Goal: Transaction & Acquisition: Download file/media

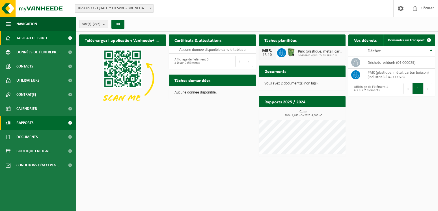
click at [23, 124] on span "Rapports" at bounding box center [24, 123] width 17 height 14
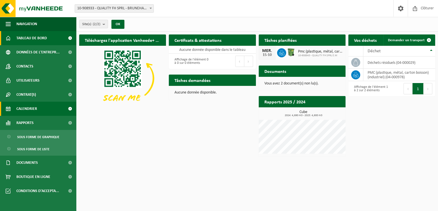
click at [26, 107] on span "Calendrier" at bounding box center [26, 109] width 21 height 14
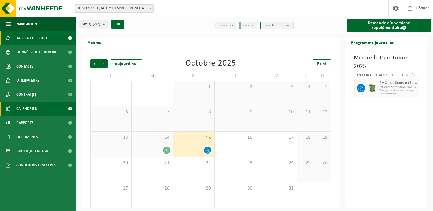
click at [47, 38] on span "Tableau de bord" at bounding box center [31, 38] width 31 height 14
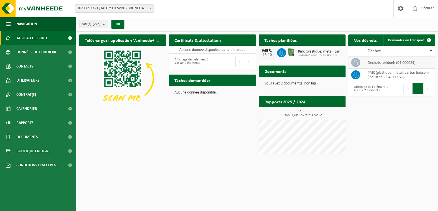
click at [377, 64] on td "déchets résiduels (04-000029)" at bounding box center [399, 63] width 72 height 12
click at [16, 94] on span "Contrat(s)" at bounding box center [26, 95] width 20 height 14
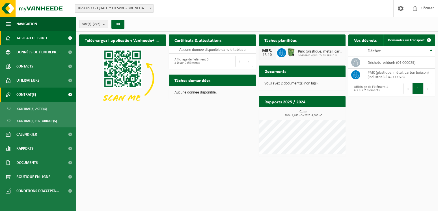
click at [27, 96] on span "Contrat(s)" at bounding box center [26, 95] width 20 height 14
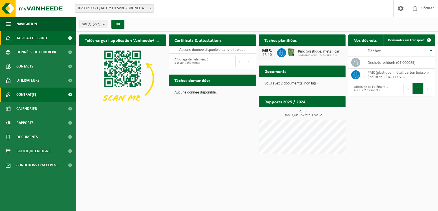
click at [27, 96] on span "Contrat(s)" at bounding box center [26, 95] width 20 height 14
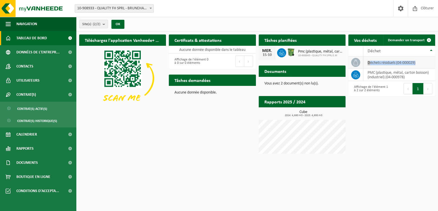
drag, startPoint x: 419, startPoint y: 61, endPoint x: 367, endPoint y: 64, distance: 52.1
click at [367, 64] on td "déchets résiduels (04-000029)" at bounding box center [399, 63] width 72 height 12
copy td "déchets résiduels (04-000029)"
click at [26, 94] on span "Contrat(s)" at bounding box center [26, 95] width 20 height 14
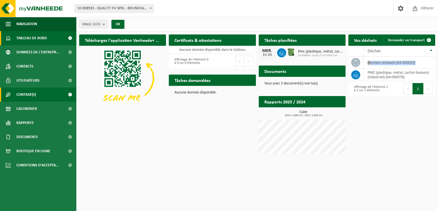
click at [26, 94] on span "Contrat(s)" at bounding box center [26, 95] width 20 height 14
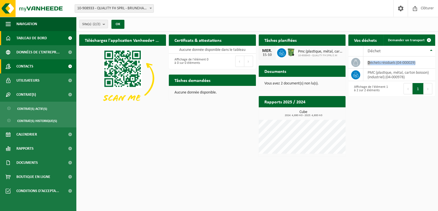
click at [33, 67] on span "Contacts" at bounding box center [24, 66] width 17 height 14
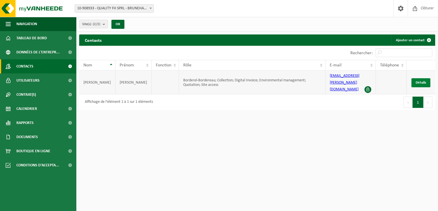
click at [422, 81] on span "Détails" at bounding box center [421, 83] width 10 height 4
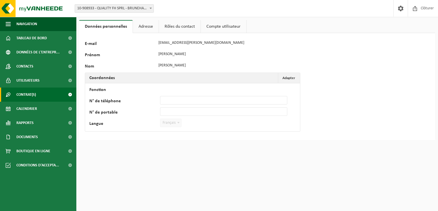
click at [33, 94] on span "Contrat(s)" at bounding box center [26, 95] width 20 height 14
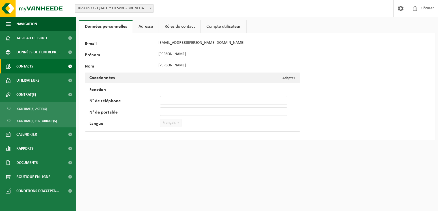
click at [25, 64] on span "Contacts" at bounding box center [24, 66] width 17 height 14
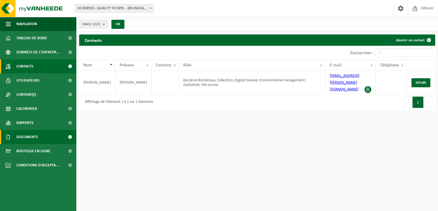
click at [19, 139] on span "Documents" at bounding box center [26, 137] width 21 height 14
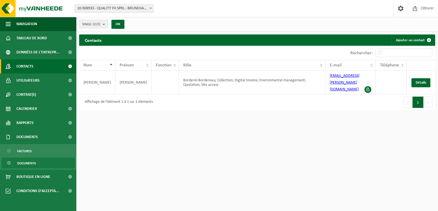
click at [28, 165] on span "Documents" at bounding box center [26, 163] width 19 height 11
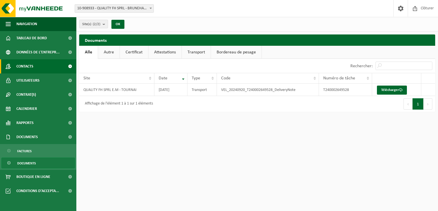
click at [49, 65] on link "Contacts" at bounding box center [38, 66] width 76 height 14
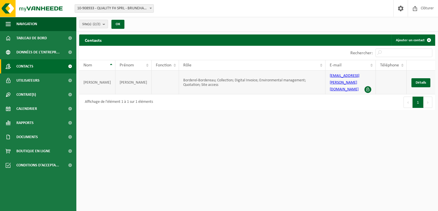
click at [220, 81] on td "Borderel-Bordereau; Collection; Digital Invoice; Environmental management; Quot…" at bounding box center [252, 83] width 146 height 24
click at [347, 74] on link "[EMAIL_ADDRESS][PERSON_NAME][DOMAIN_NAME]" at bounding box center [345, 83] width 30 height 18
click at [68, 36] on span at bounding box center [70, 38] width 13 height 14
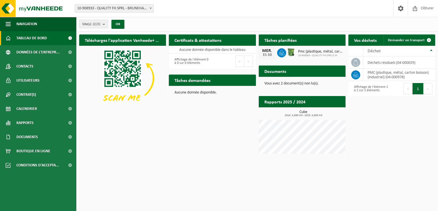
click at [325, 81] on span "Consulter vos documents" at bounding box center [315, 83] width 39 height 4
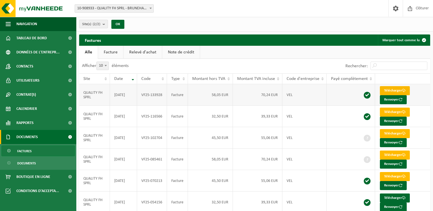
click at [384, 88] on link "Télécharger" at bounding box center [395, 90] width 30 height 9
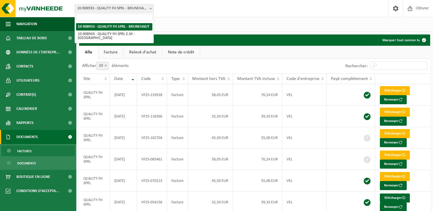
click at [150, 10] on span at bounding box center [151, 8] width 6 height 7
